Goal: Task Accomplishment & Management: Manage account settings

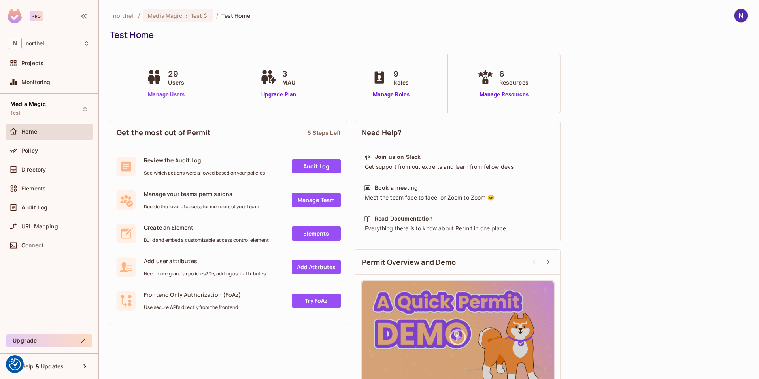
click at [168, 94] on link "Manage Users" at bounding box center [166, 95] width 44 height 8
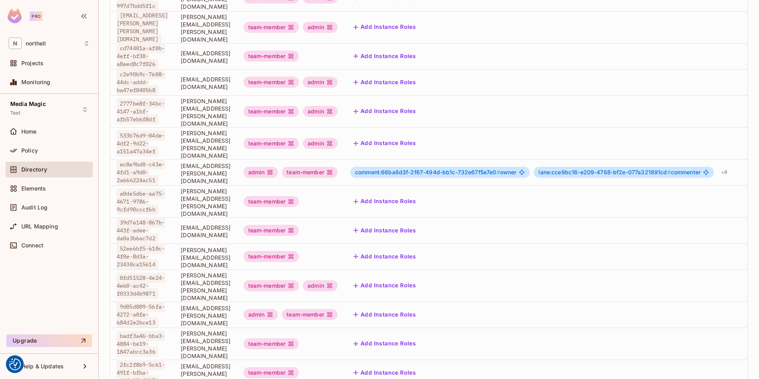
scroll to position [179, 0]
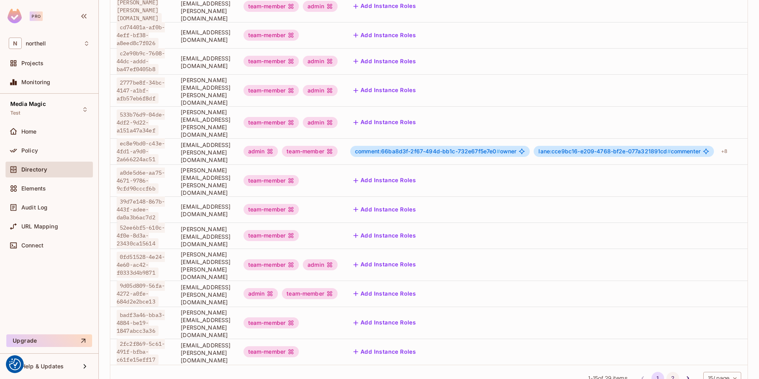
click at [666, 372] on button "2" at bounding box center [672, 378] width 13 height 13
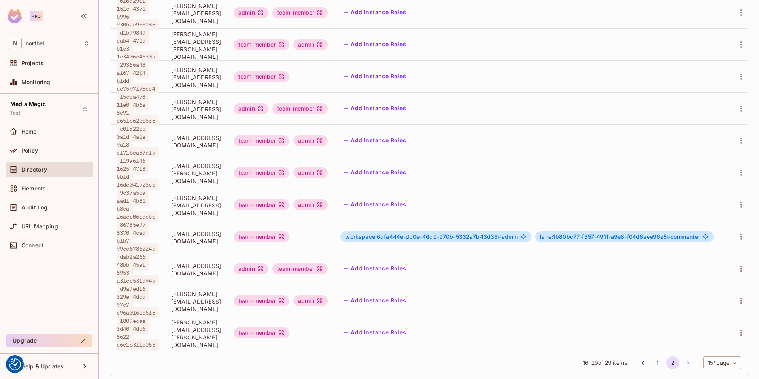
scroll to position [236, 0]
